Goal: Use online tool/utility: Utilize a website feature to perform a specific function

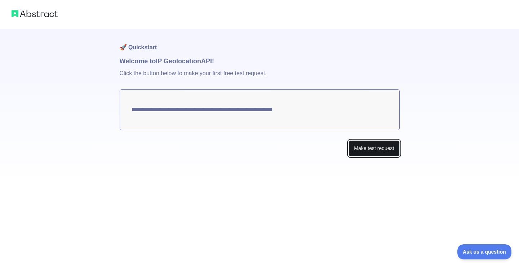
click at [388, 152] on button "Make test request" at bounding box center [373, 148] width 51 height 16
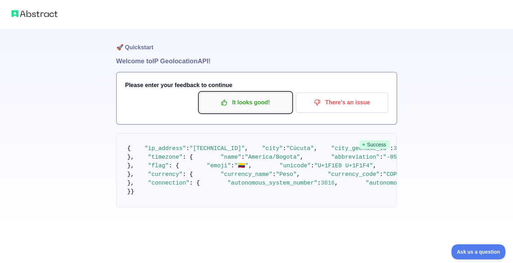
click at [226, 93] on button "It looks good!" at bounding box center [245, 103] width 92 height 20
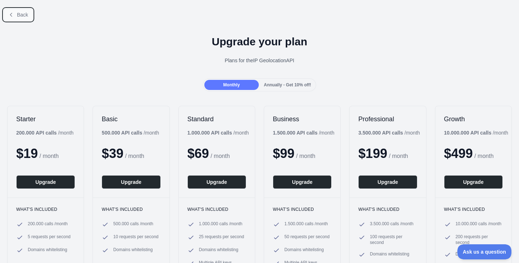
click at [20, 16] on span "Back" at bounding box center [22, 15] width 11 height 6
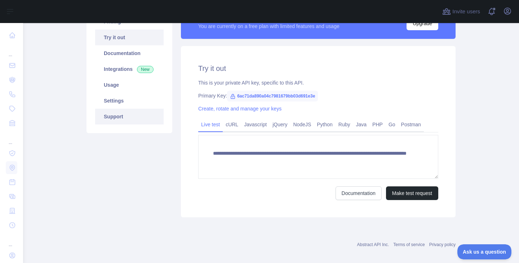
scroll to position [72, 0]
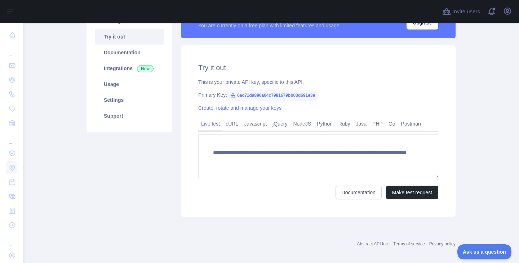
click at [272, 94] on span "6ac71da890a04c7981679bb03d691e3e" at bounding box center [272, 95] width 91 height 11
copy span "6ac71da890a04c7981679bb03d691e3e"
click at [260, 125] on link "Javascript" at bounding box center [255, 124] width 28 height 12
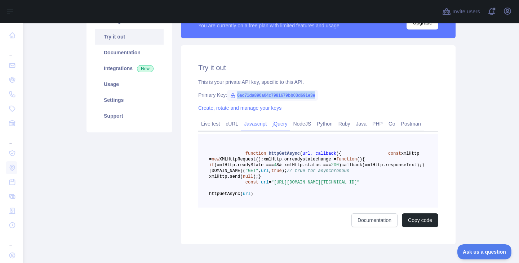
click at [281, 125] on link "jQuery" at bounding box center [279, 124] width 21 height 12
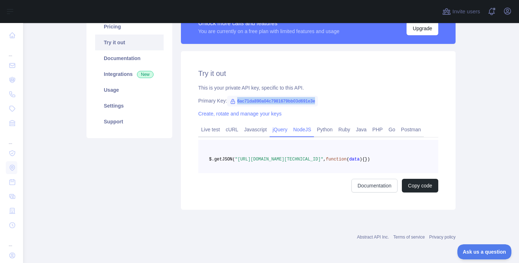
click at [292, 125] on link "NodeJS" at bounding box center [302, 130] width 24 height 12
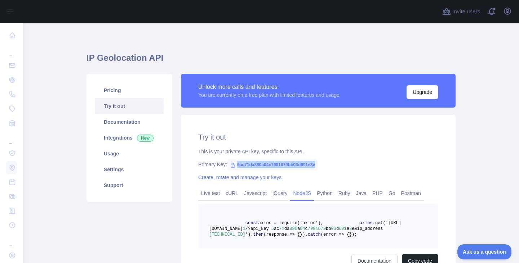
scroll to position [0, 0]
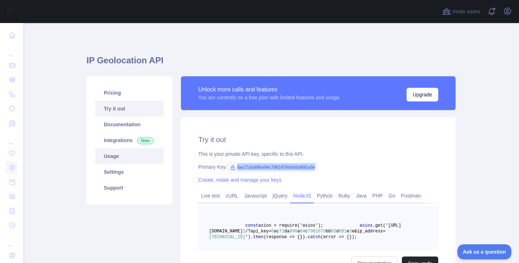
click at [123, 154] on link "Usage" at bounding box center [129, 156] width 68 height 16
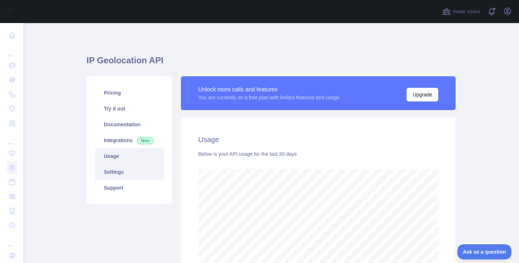
scroll to position [240, 490]
click at [126, 171] on link "Settings" at bounding box center [129, 172] width 68 height 16
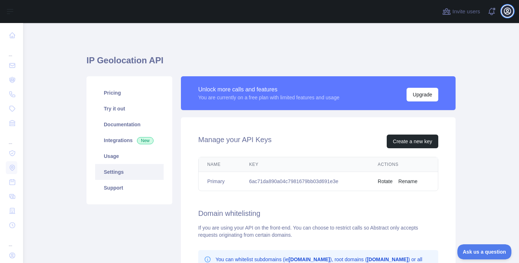
click at [507, 10] on icon "button" at bounding box center [507, 11] width 9 height 9
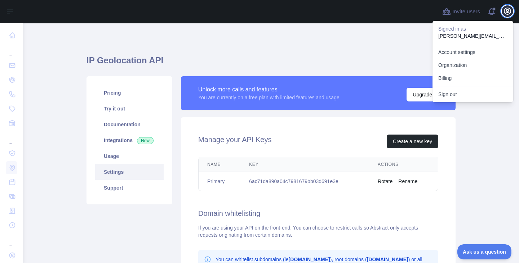
click at [507, 10] on icon "button" at bounding box center [507, 11] width 9 height 9
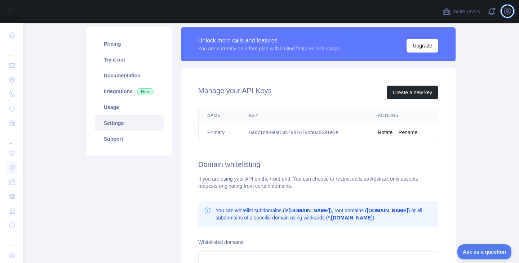
scroll to position [36, 0]
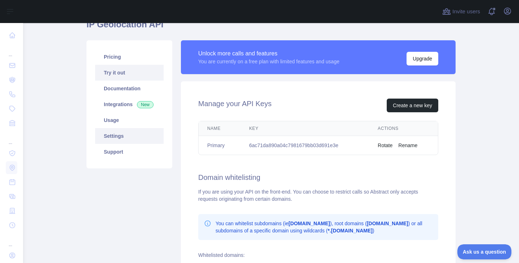
click at [115, 73] on link "Try it out" at bounding box center [129, 73] width 68 height 16
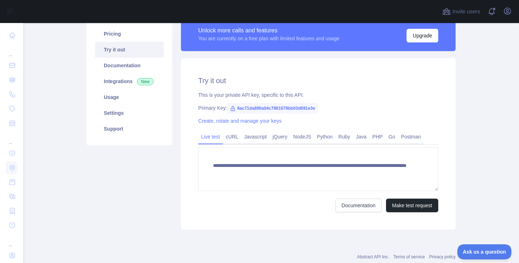
scroll to position [72, 0]
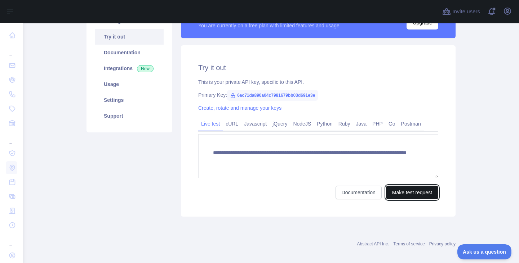
click at [404, 190] on button "Make test request" at bounding box center [412, 193] width 52 height 14
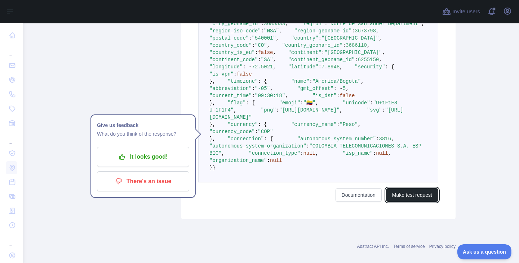
scroll to position [216, 0]
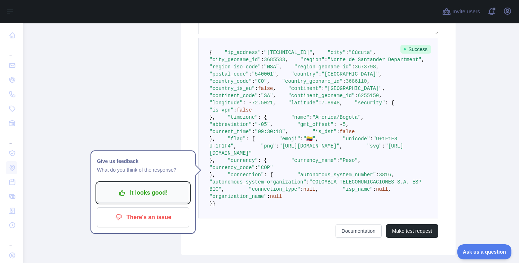
click at [164, 193] on p "It looks good!" at bounding box center [142, 193] width 81 height 12
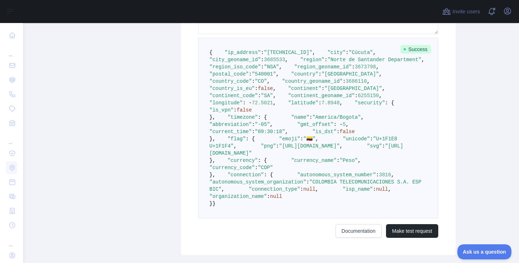
click at [242, 84] on span ""country_code"" at bounding box center [230, 81] width 42 height 6
click at [294, 70] on span ""region_geoname_id"" at bounding box center [323, 67] width 58 height 6
click at [224, 70] on span ""region_iso_code"" at bounding box center [234, 67] width 51 height 6
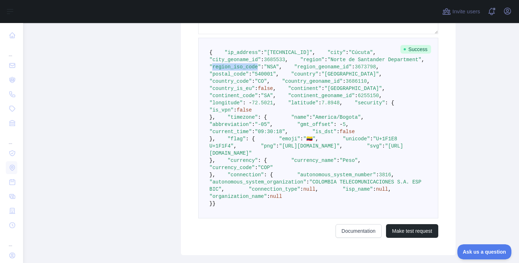
click at [224, 70] on span ""region_iso_code"" at bounding box center [234, 67] width 51 height 6
click at [294, 70] on span ""region_geoname_id"" at bounding box center [323, 67] width 58 height 6
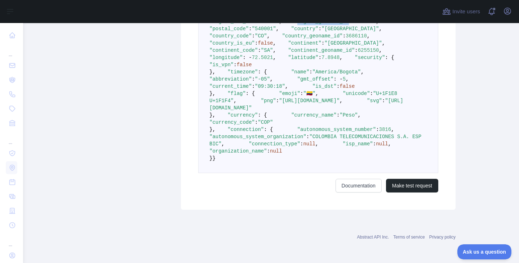
scroll to position [396, 0]
click at [342, 147] on span ""isp_name"" at bounding box center [357, 144] width 30 height 6
